Goal: Find specific page/section: Find specific page/section

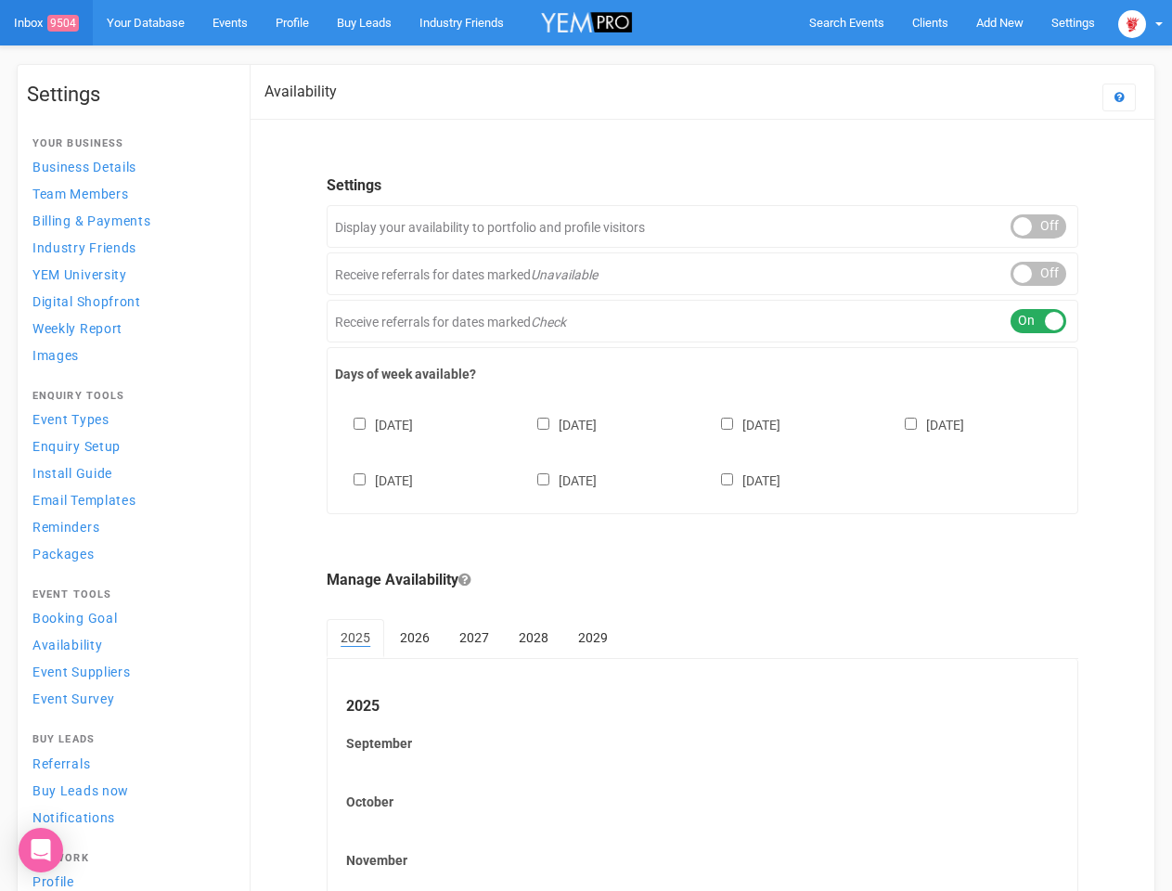
click at [586, 445] on div "[DATE] [DATE] [DATE] [DATE] [DATE] [DATE] [DATE]" at bounding box center [702, 443] width 735 height 111
click at [846, 22] on span "Search Events" at bounding box center [846, 23] width 75 height 14
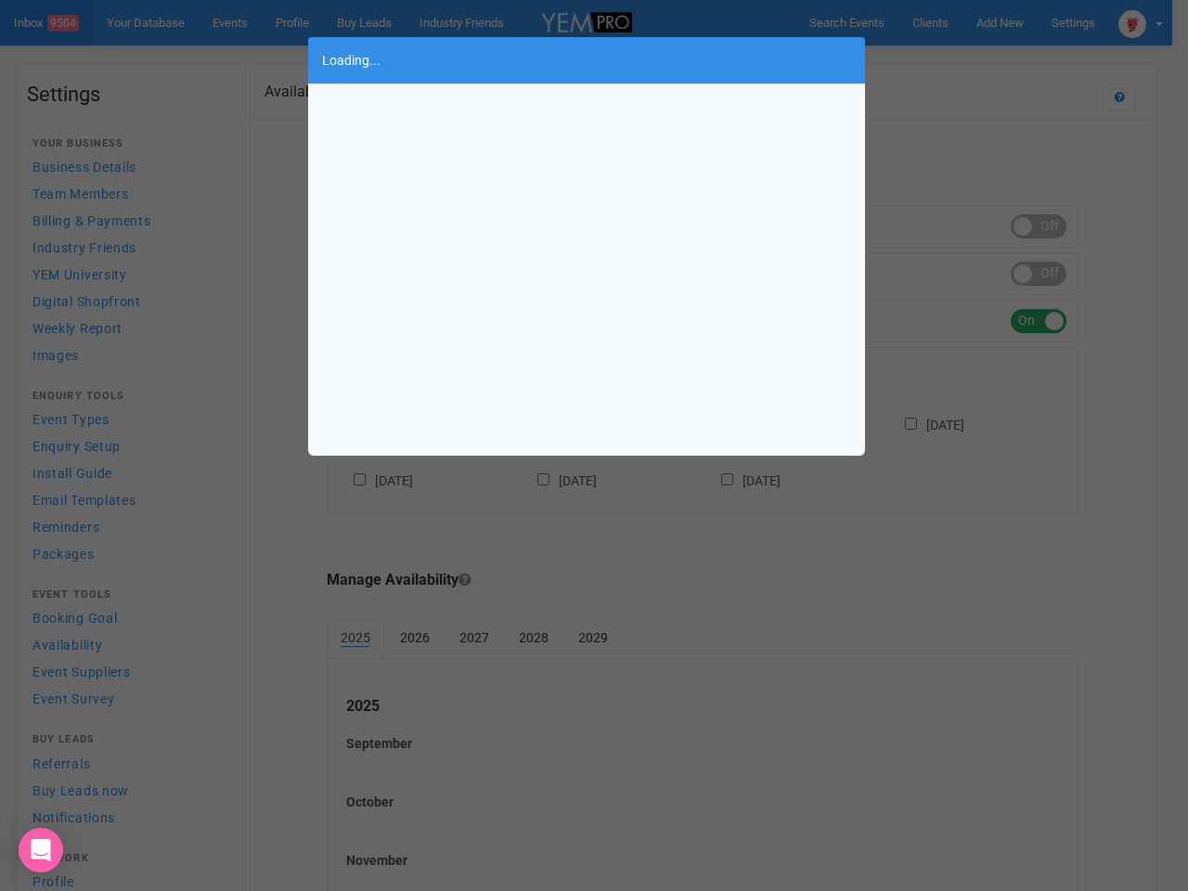
click at [999, 22] on body "Search Events Clients Add New New Client New Event New Enquiry Settings [GEOGRA…" at bounding box center [594, 537] width 1188 height 1074
click at [957, 59] on div "Loading..." at bounding box center [594, 445] width 1188 height 891
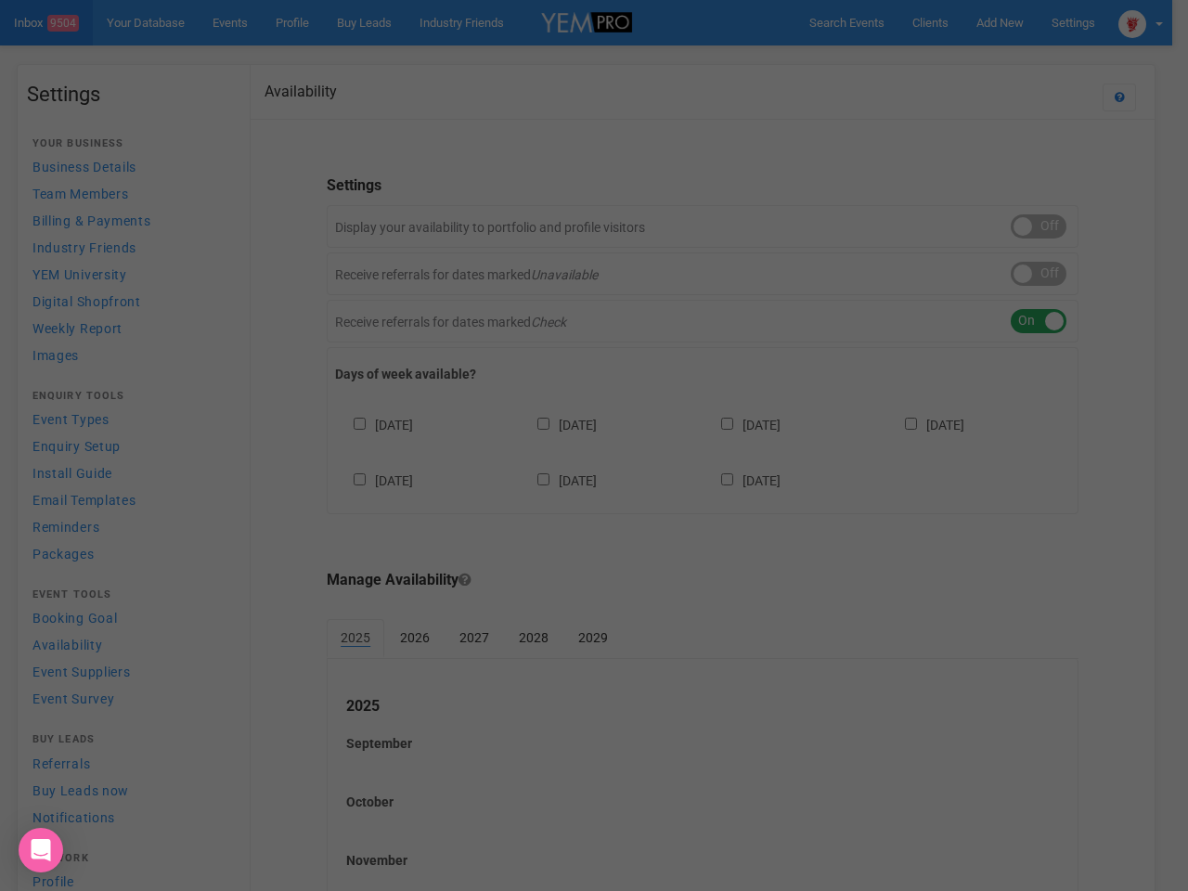
click at [1140, 22] on div at bounding box center [594, 445] width 1188 height 891
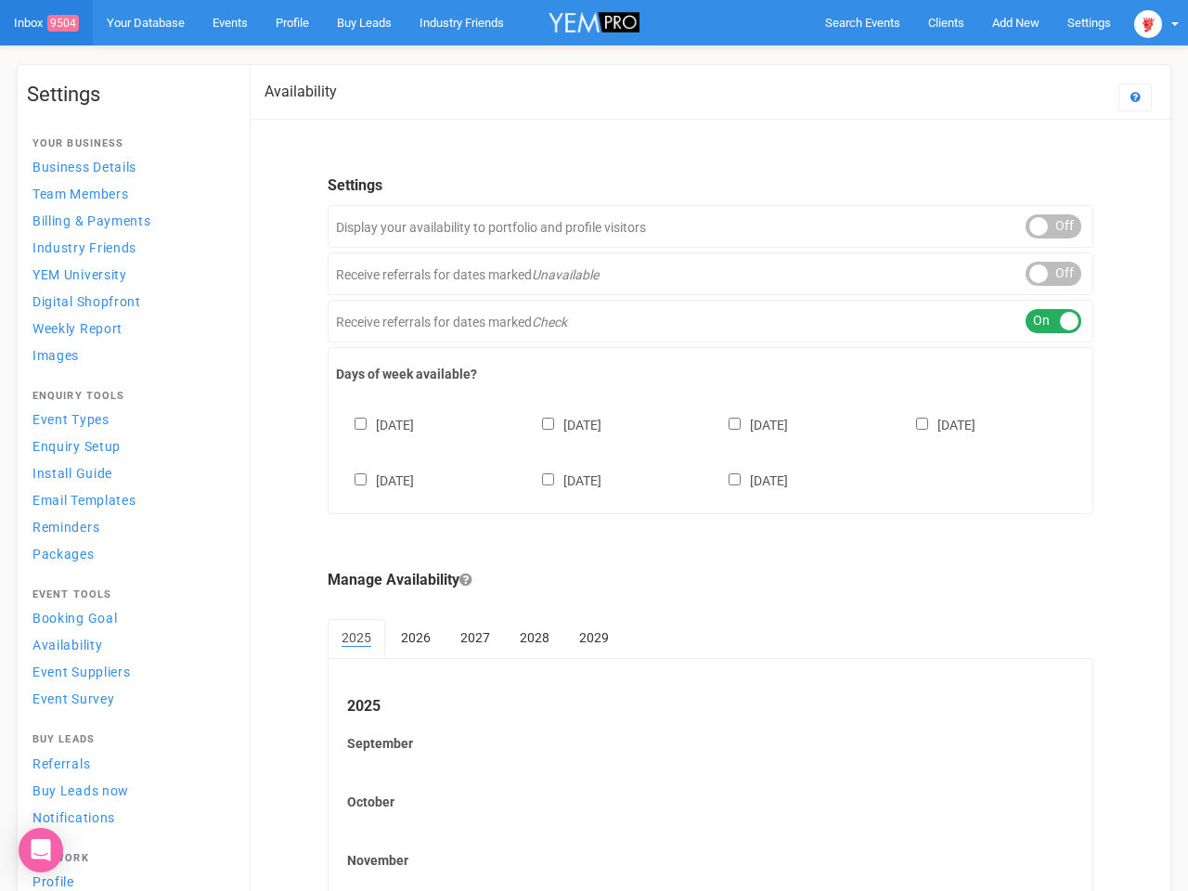
click at [1038, 226] on div "ON OFF" at bounding box center [1053, 226] width 56 height 24
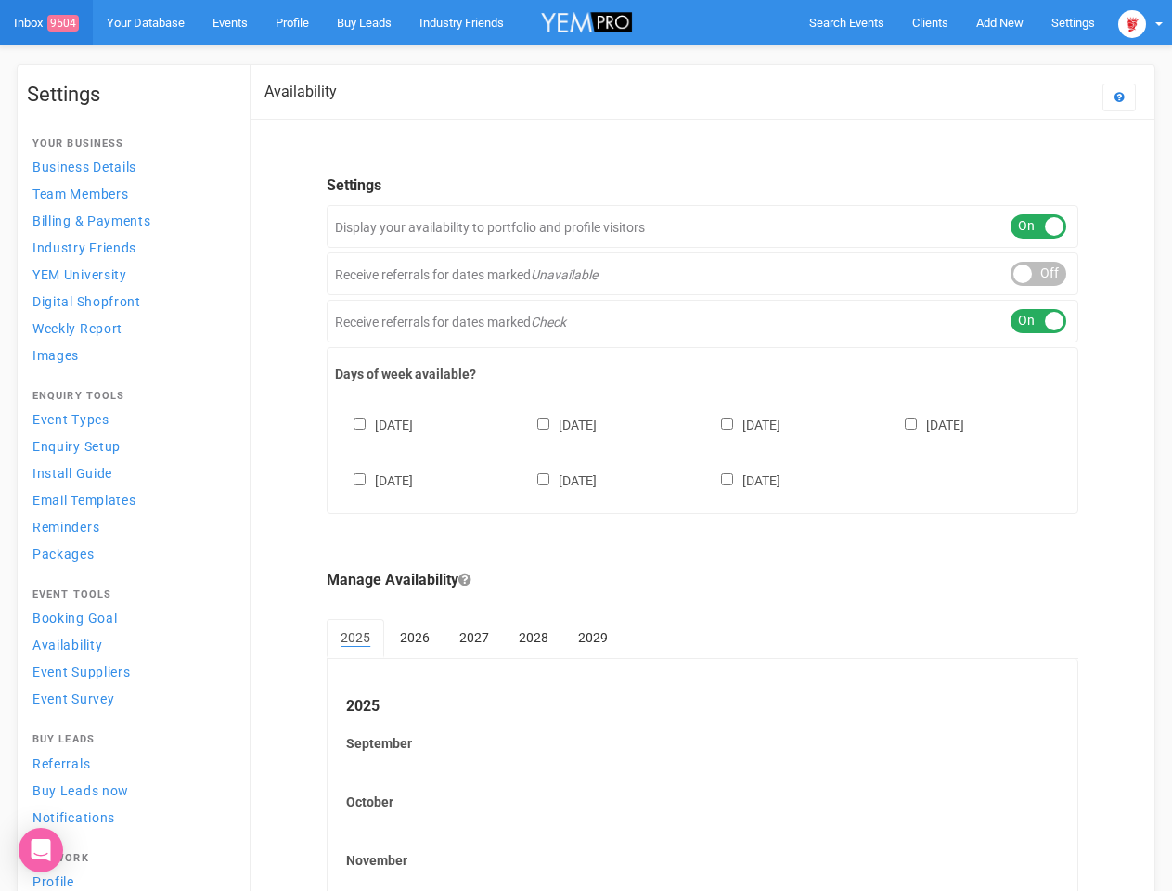
click at [1038, 274] on div "ON OFF" at bounding box center [1038, 274] width 56 height 24
click at [1038, 321] on div "ON OFF" at bounding box center [1038, 321] width 56 height 24
click at [702, 450] on div "[DATE] [DATE] [DATE] [DATE] [DATE] [DATE] [DATE]" at bounding box center [702, 443] width 735 height 111
